Goal: Task Accomplishment & Management: Manage account settings

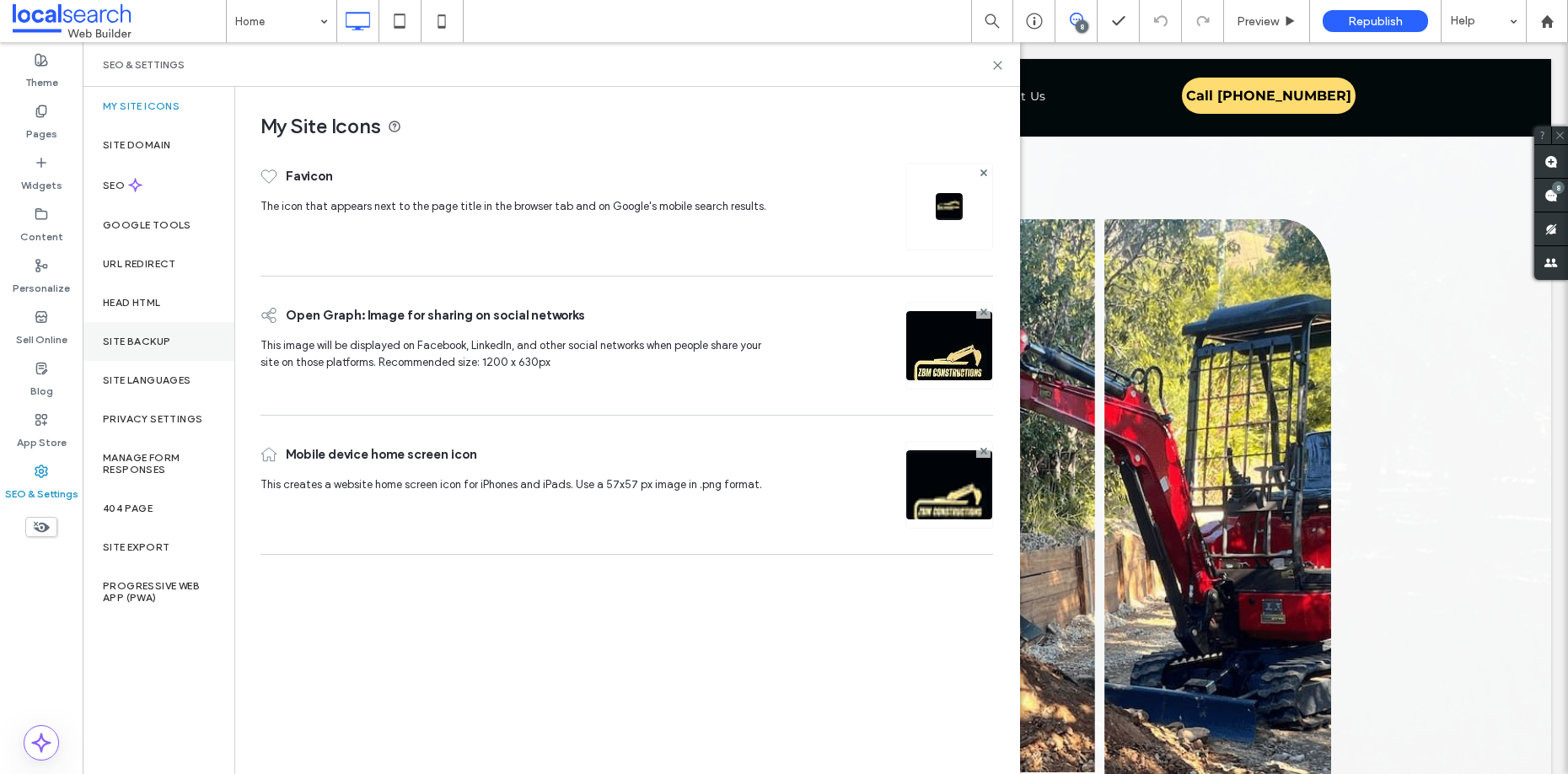
click at [114, 342] on label "Site Backup" at bounding box center [136, 341] width 67 height 12
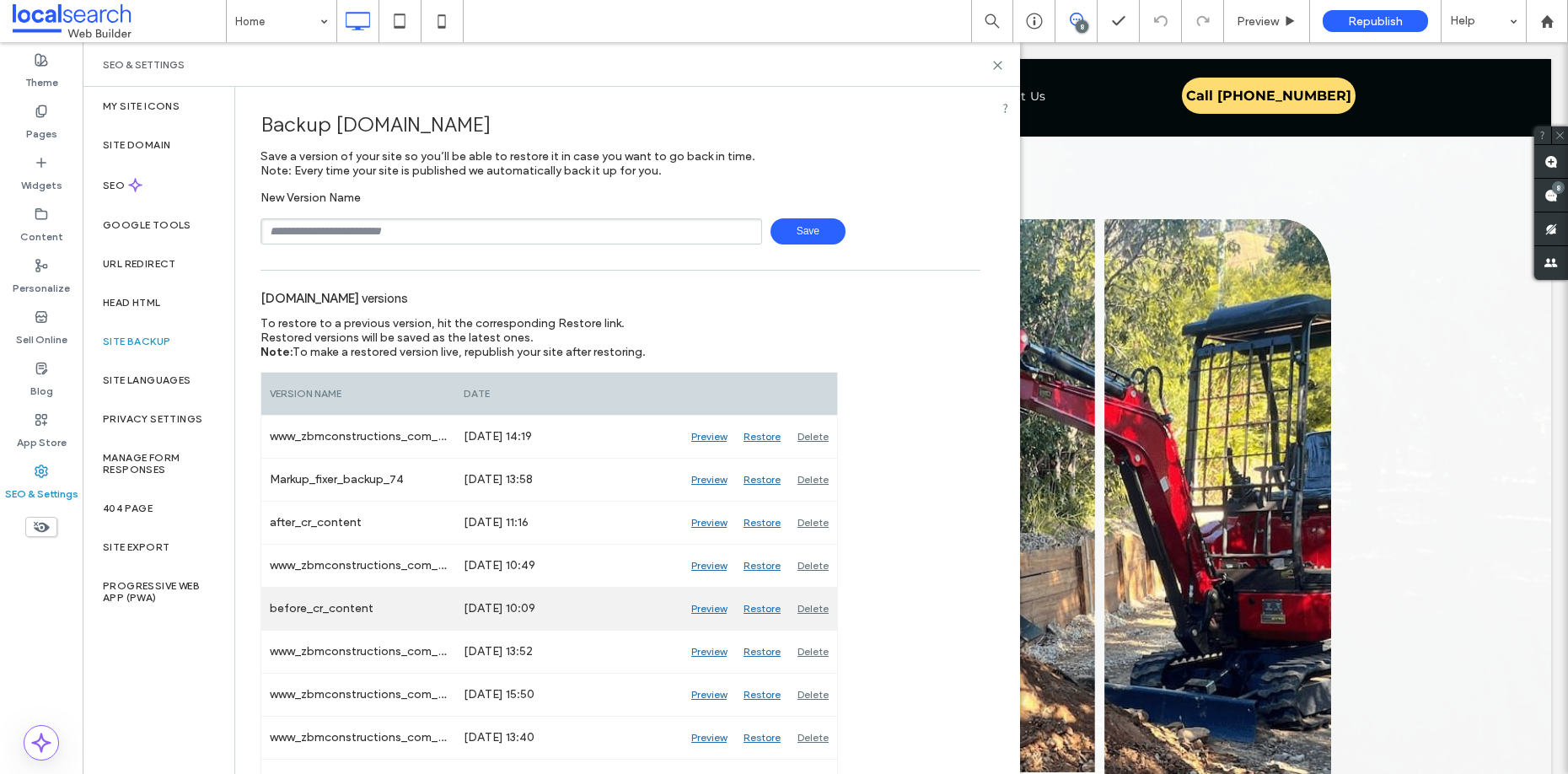
click at [710, 607] on div "Preview" at bounding box center [709, 608] width 53 height 42
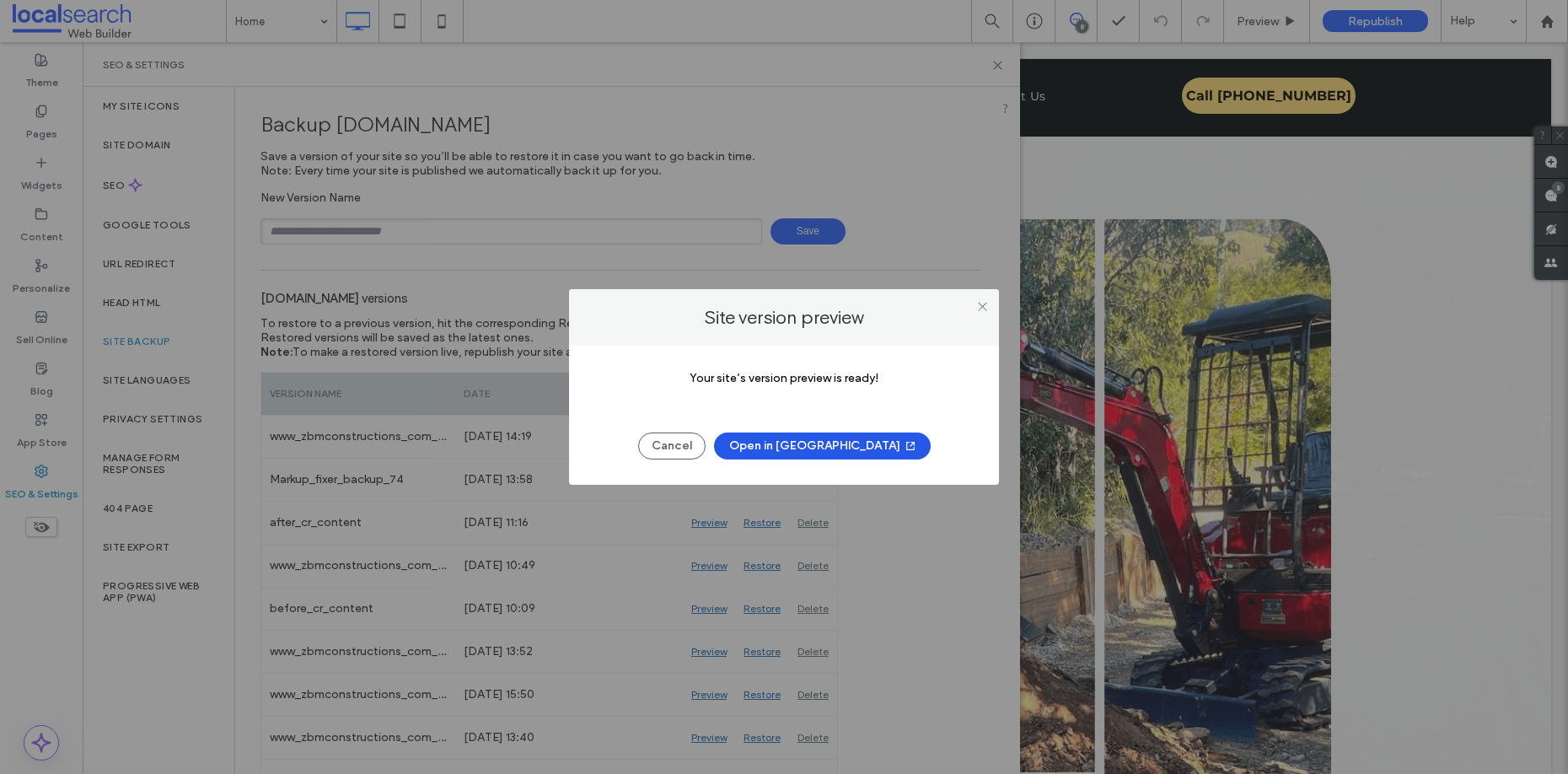
click at [836, 445] on button "Open in [GEOGRAPHIC_DATA]" at bounding box center [822, 446] width 216 height 27
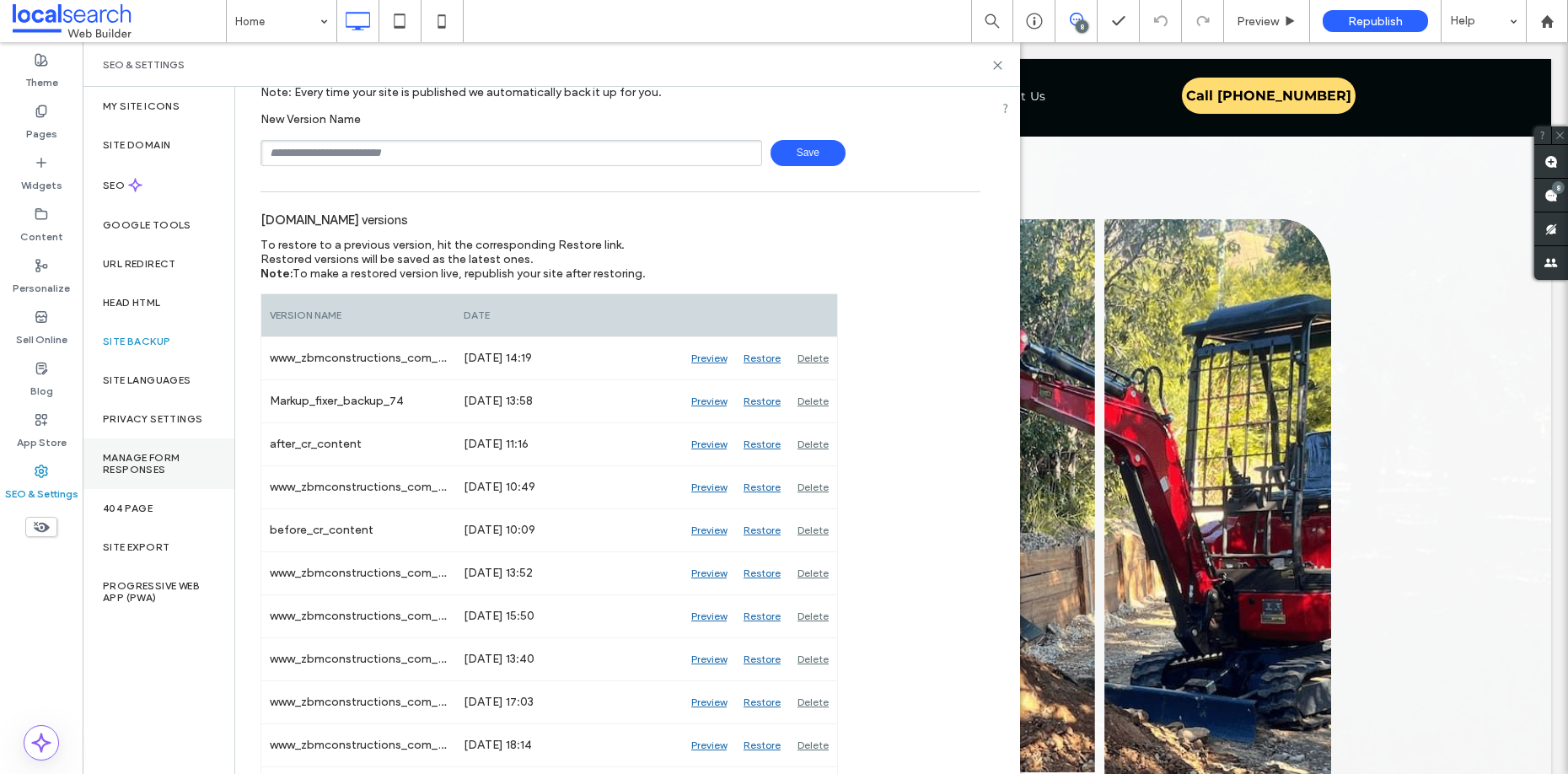
scroll to position [100, 0]
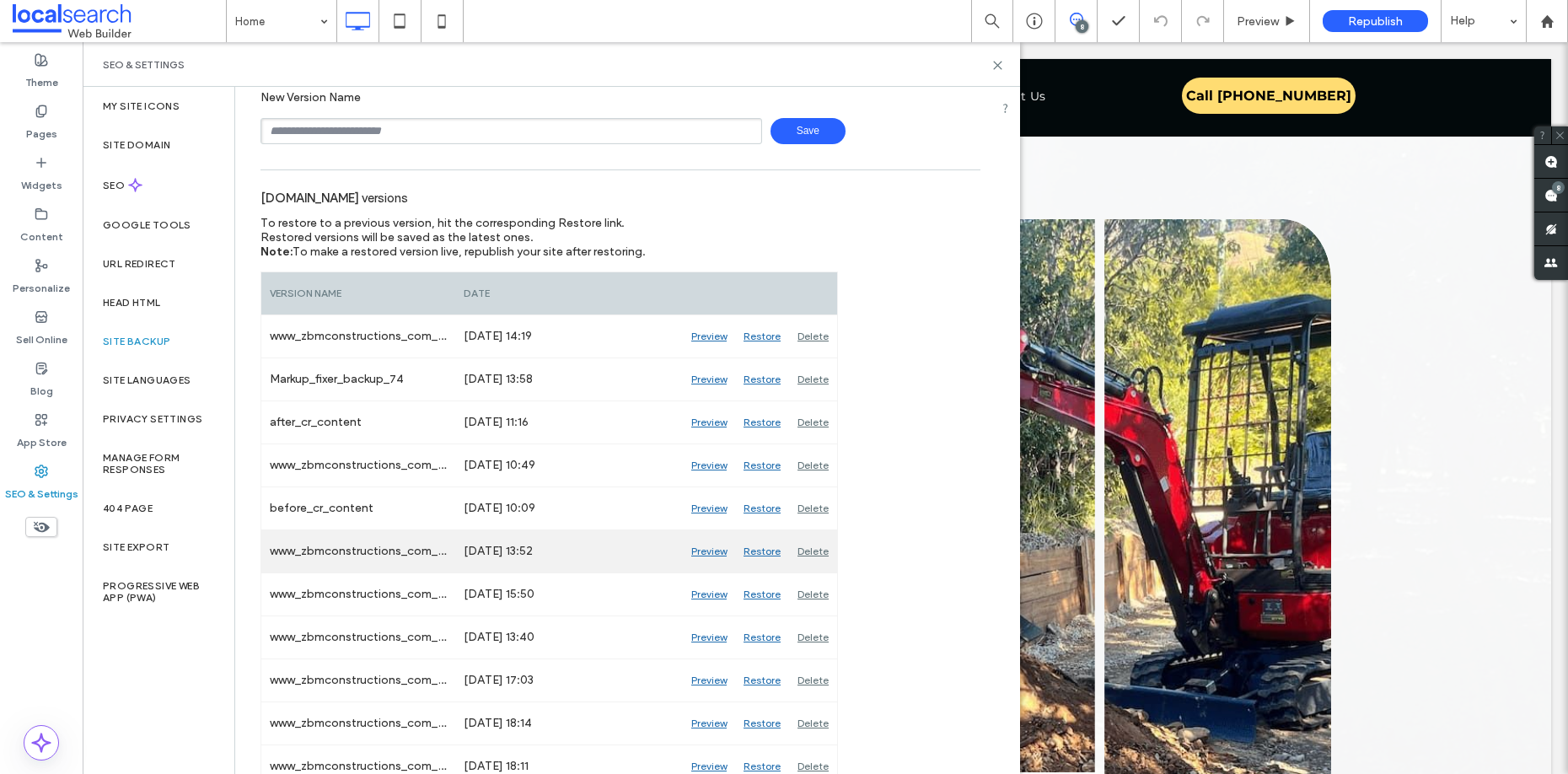
click at [706, 552] on div "Preview" at bounding box center [709, 551] width 53 height 42
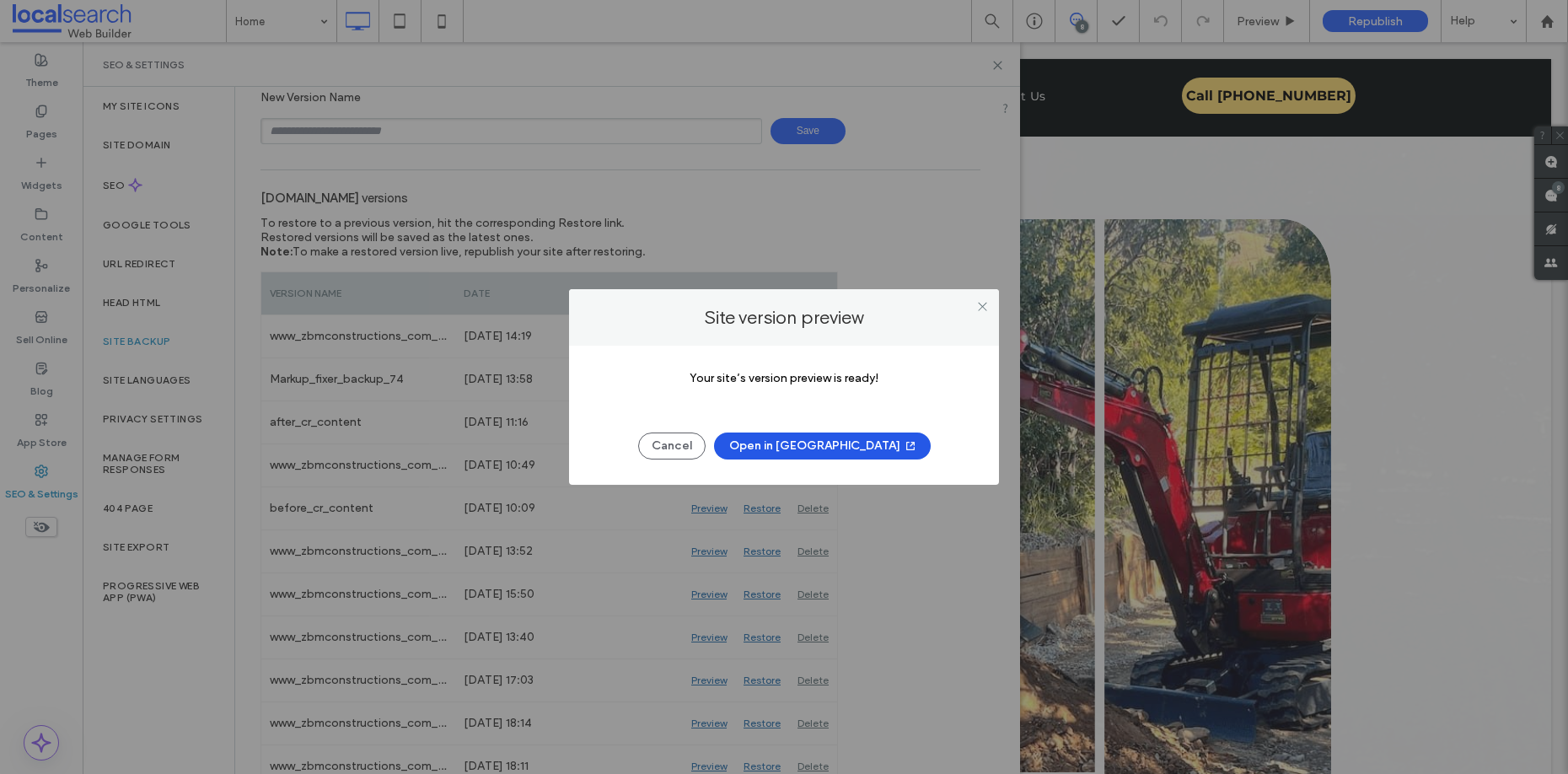
click at [827, 445] on button "Open in [GEOGRAPHIC_DATA]" at bounding box center [822, 446] width 216 height 27
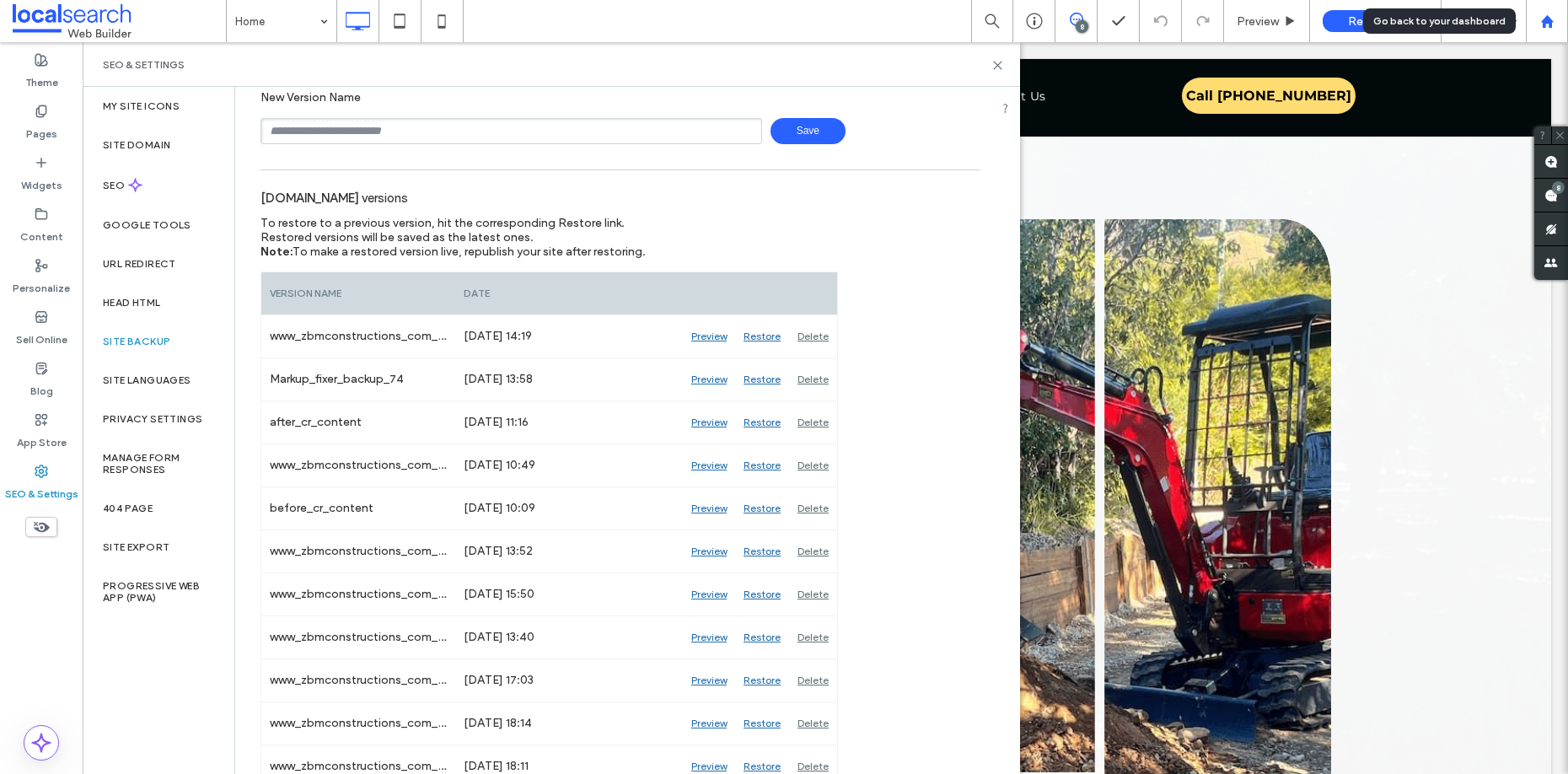
click at [1546, 18] on use at bounding box center [1547, 20] width 13 height 13
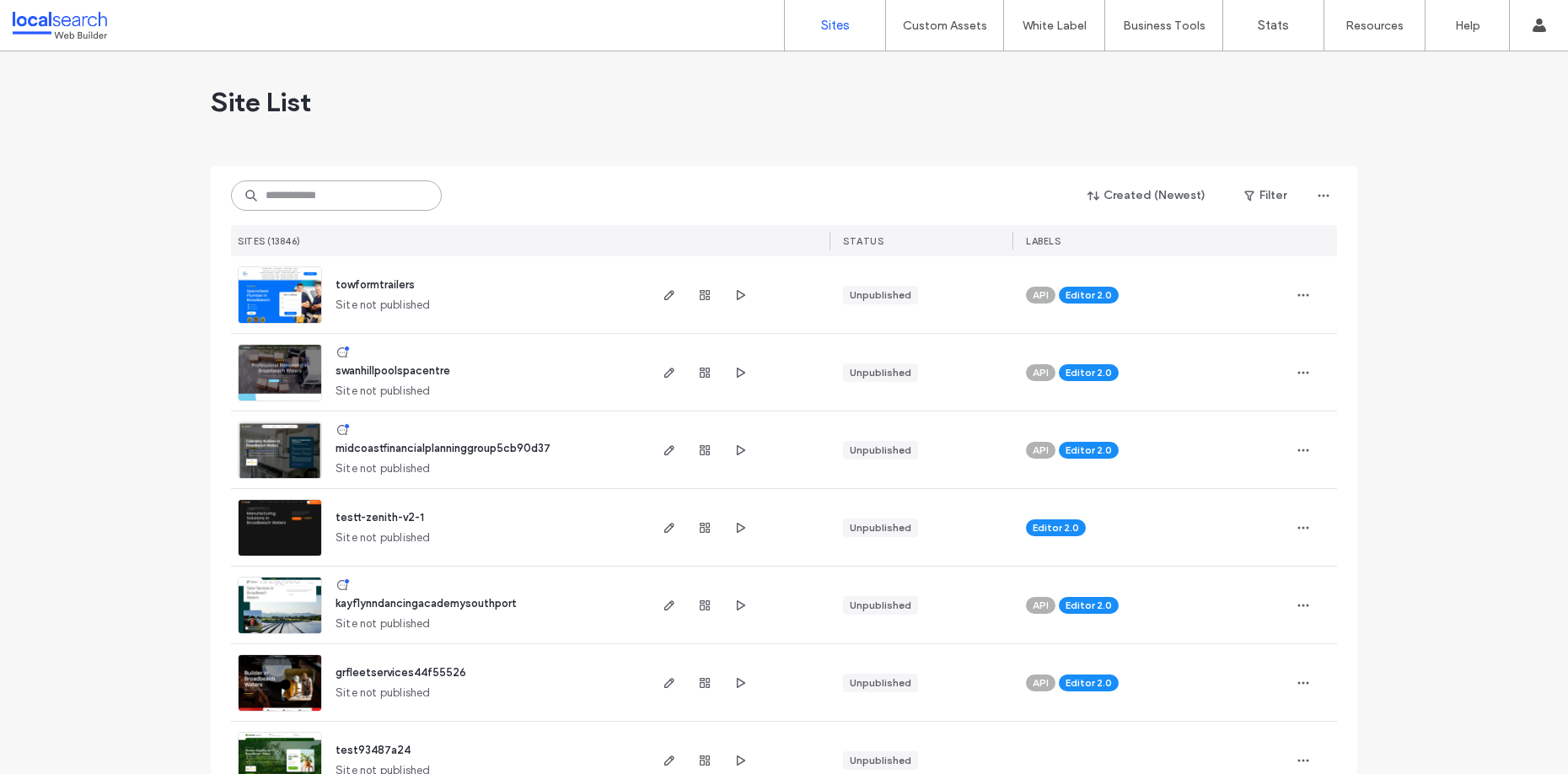
paste input "********"
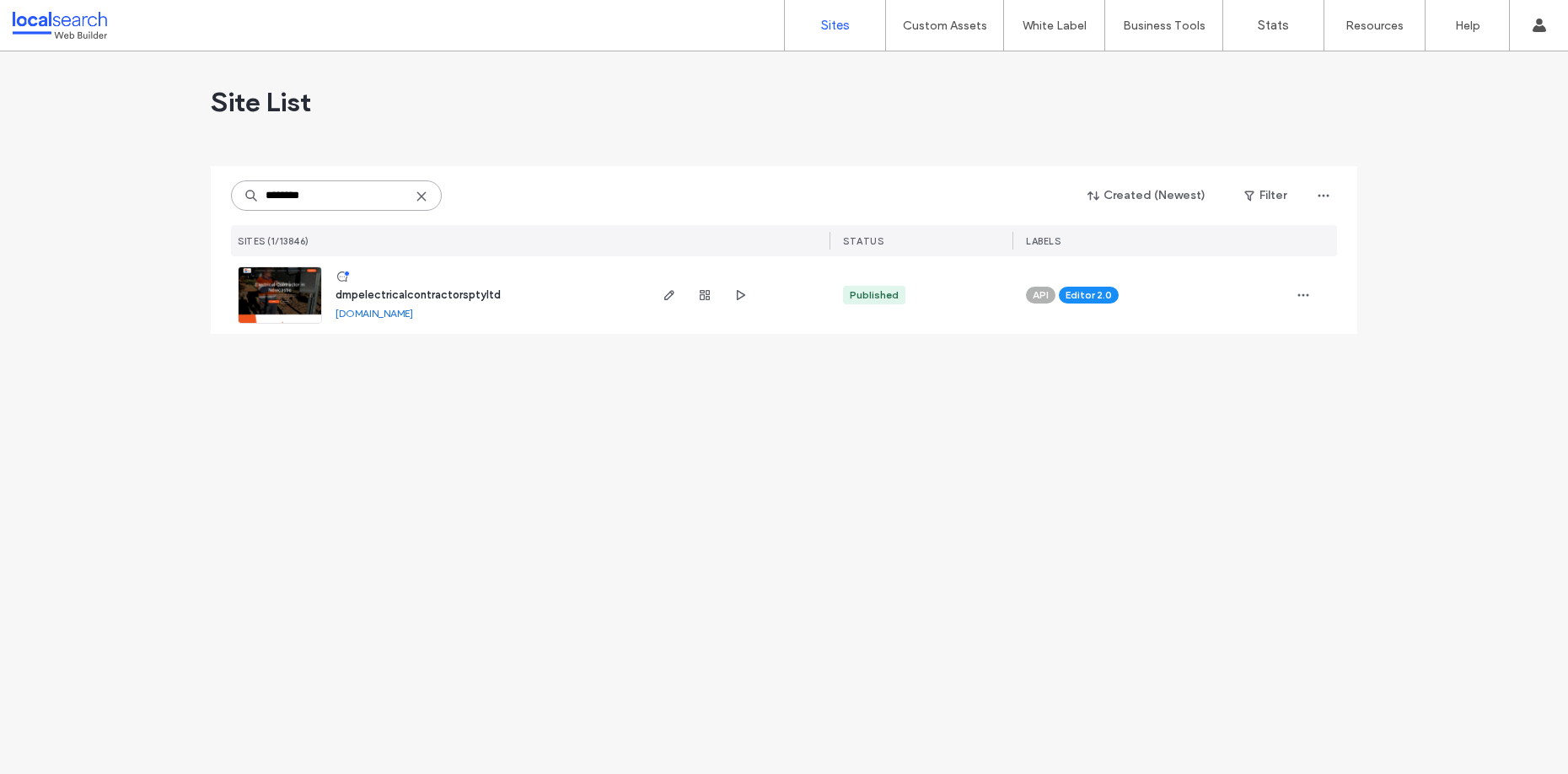
type input "********"
click at [417, 296] on span "dmpelectricalcontractorsptyltd" at bounding box center [417, 294] width 165 height 13
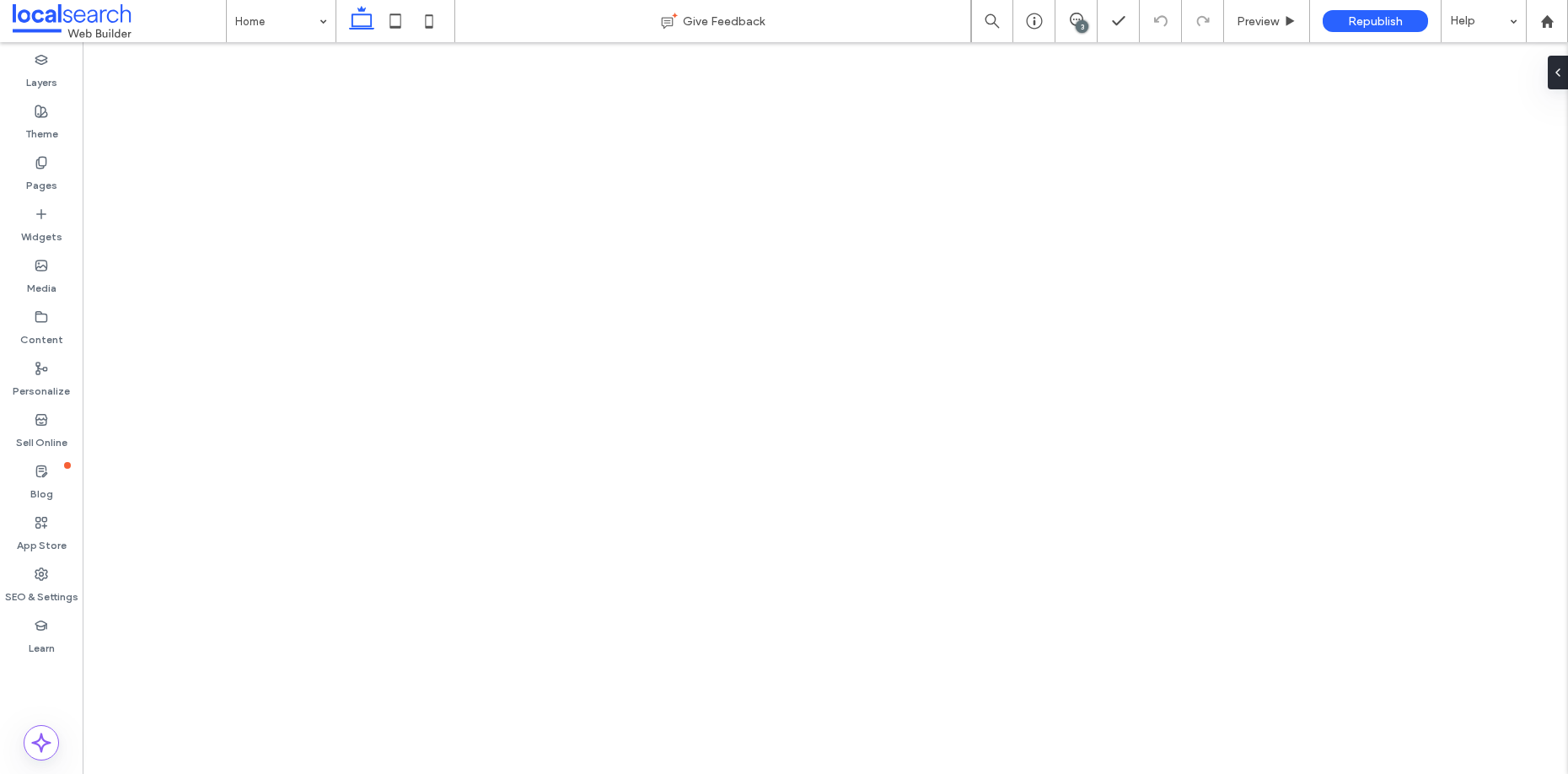
click at [1075, 15] on icon at bounding box center [1077, 19] width 14 height 14
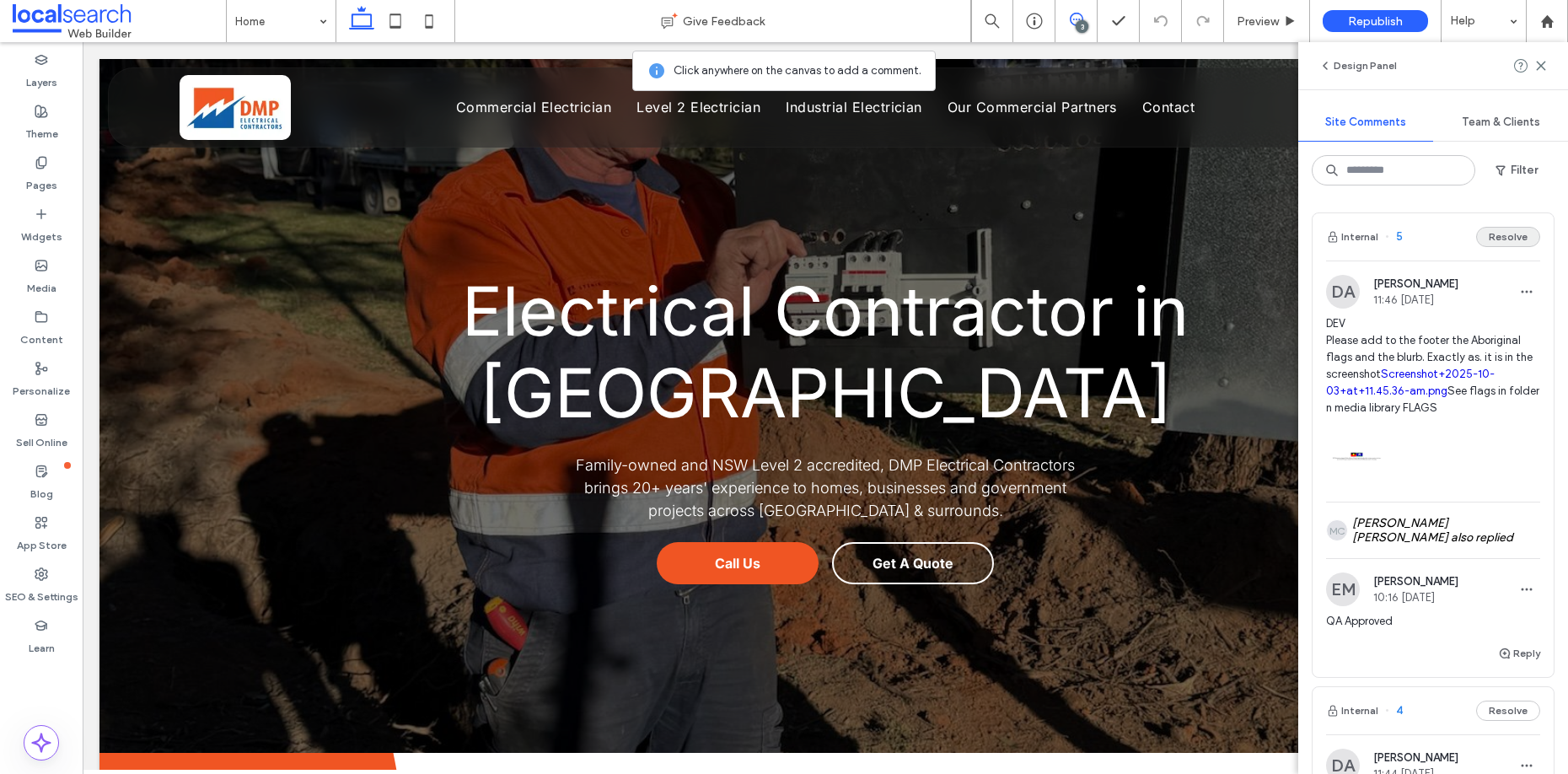
click at [1497, 236] on button "Resolve" at bounding box center [1509, 237] width 64 height 20
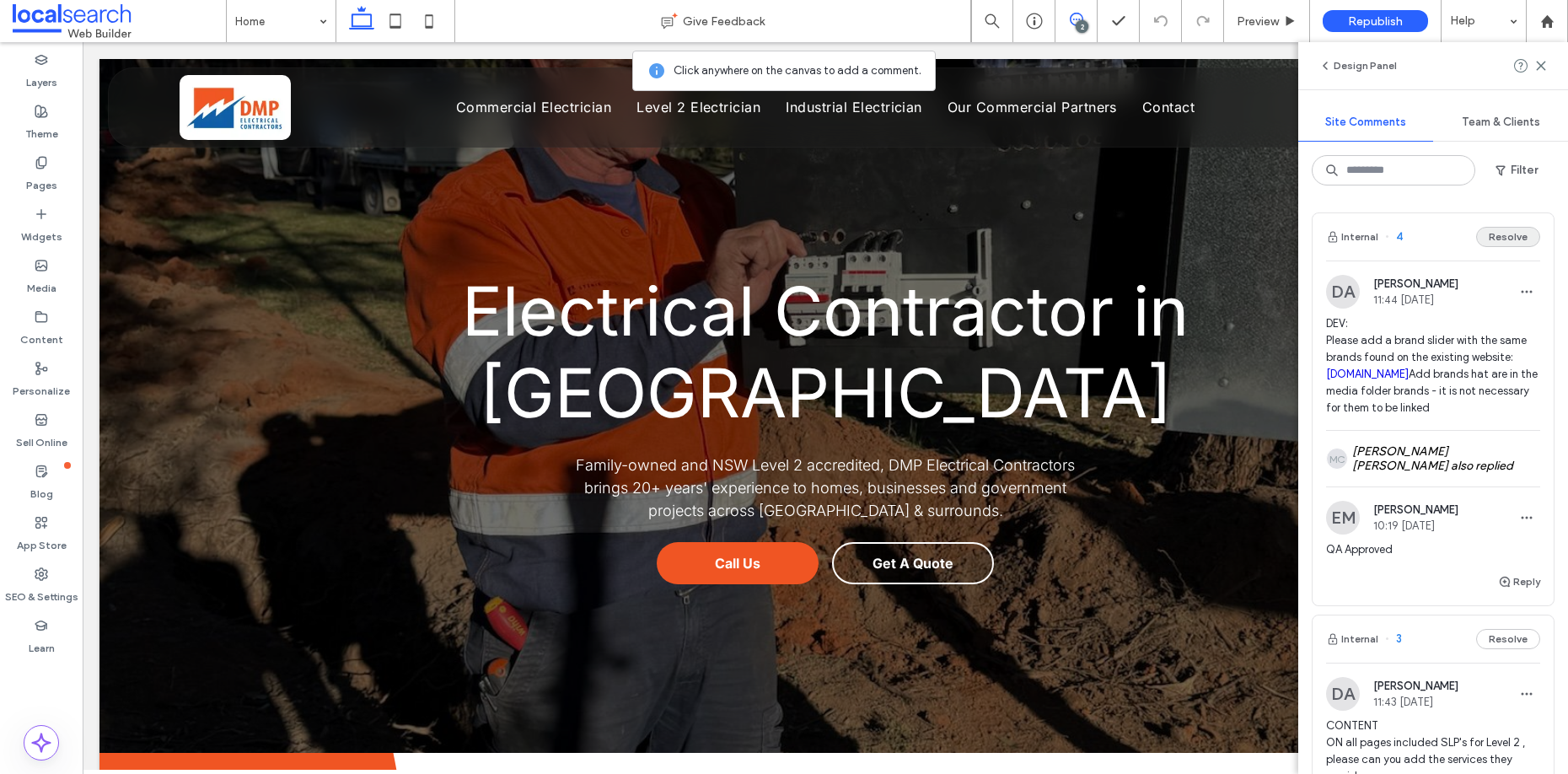
click at [1493, 235] on button "Resolve" at bounding box center [1509, 237] width 64 height 20
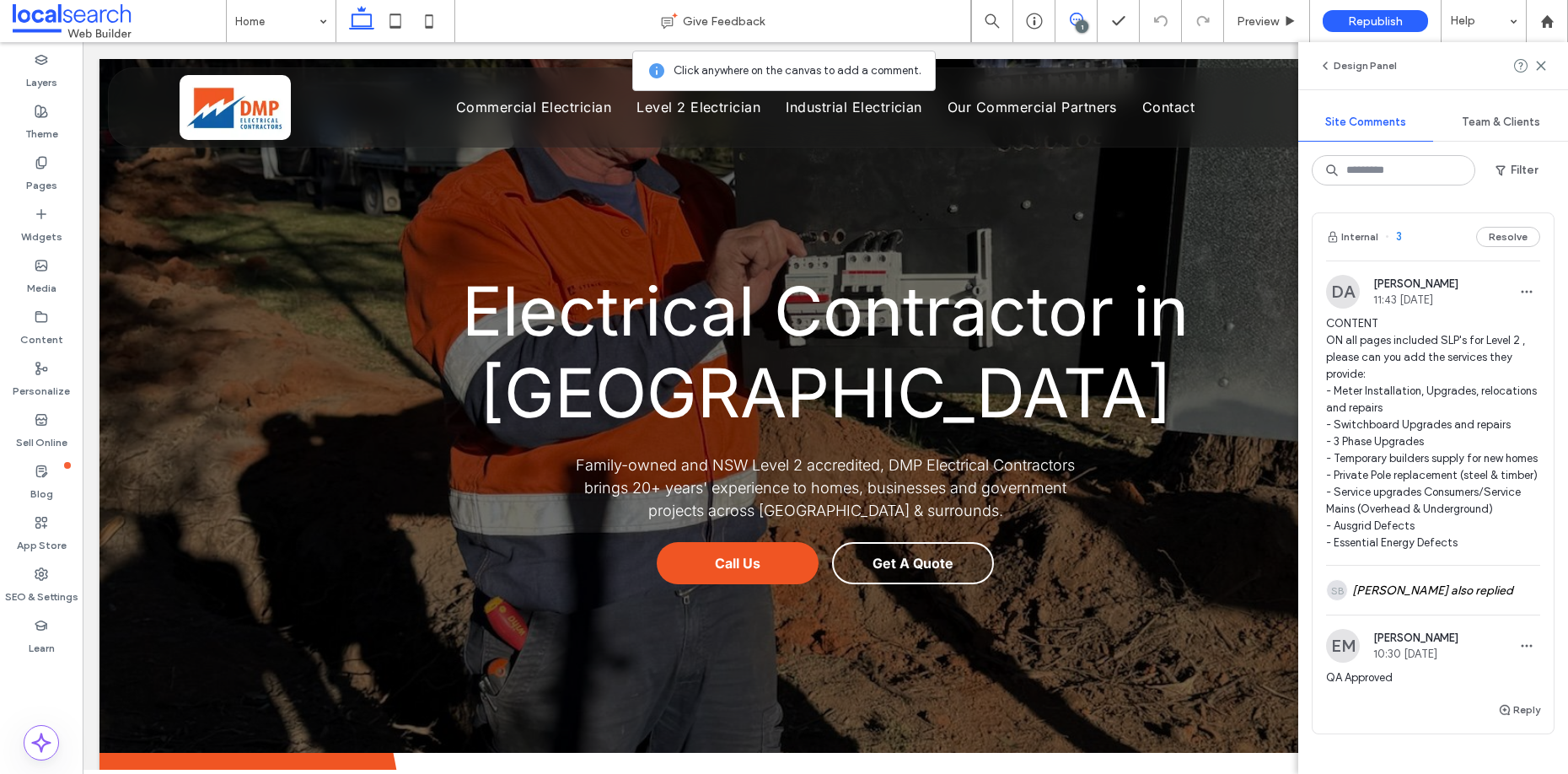
click at [1493, 235] on button "Resolve" at bounding box center [1509, 237] width 64 height 20
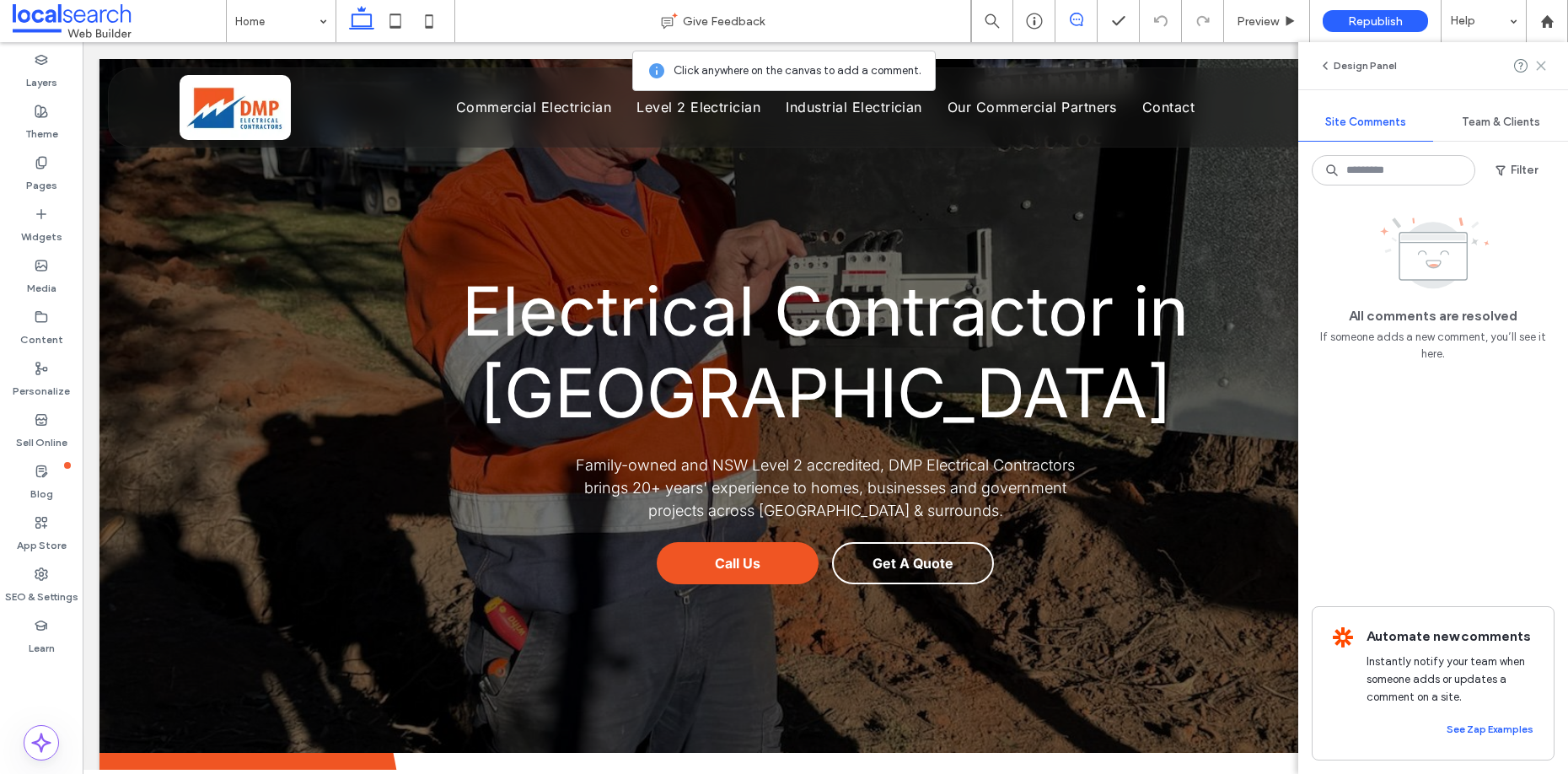
click at [1541, 65] on use at bounding box center [1541, 65] width 8 height 8
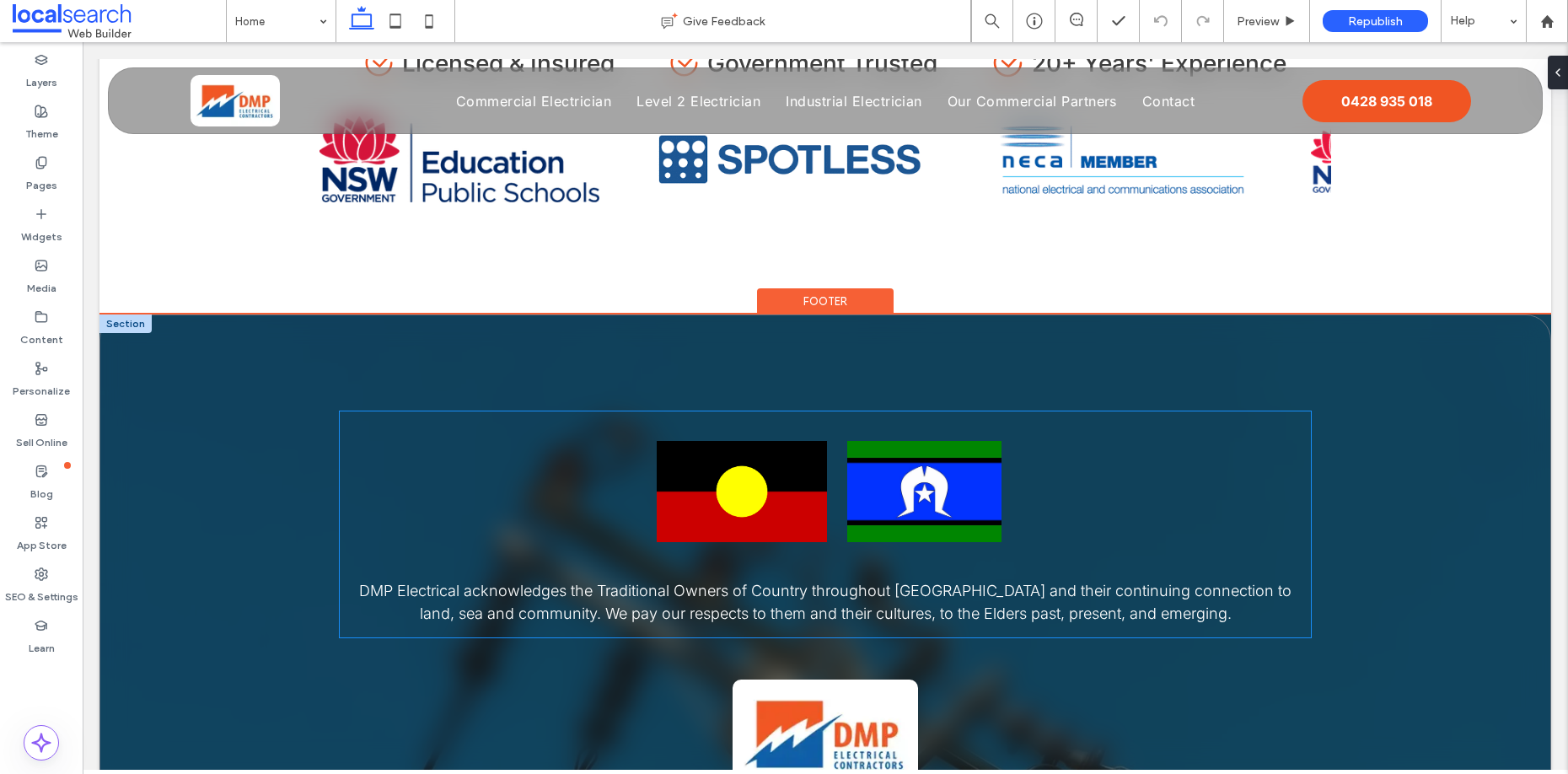
scroll to position [3990, 0]
